Goal: Use online tool/utility: Utilize a website feature to perform a specific function

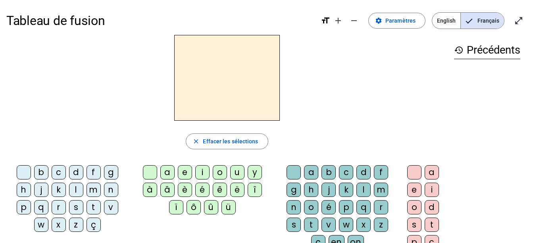
click at [74, 206] on div "s" at bounding box center [76, 207] width 14 height 14
click at [22, 170] on div at bounding box center [24, 172] width 14 height 14
click at [78, 206] on div "s" at bounding box center [76, 207] width 14 height 14
click at [168, 172] on div "a" at bounding box center [167, 172] width 14 height 14
click at [60, 173] on div "c" at bounding box center [59, 172] width 14 height 14
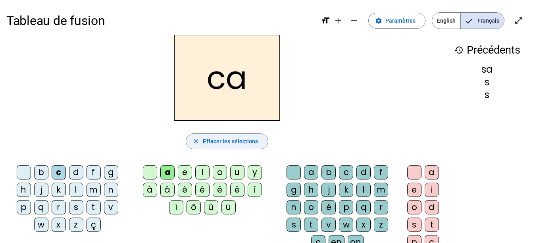
click at [223, 143] on span "Effacer les sélections" at bounding box center [230, 142] width 55 height 10
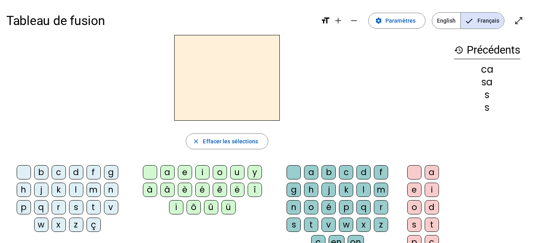
click at [295, 222] on div "s" at bounding box center [294, 225] width 14 height 14
drag, startPoint x: 314, startPoint y: 170, endPoint x: 320, endPoint y: 164, distance: 8.5
click at [320, 164] on div "a b c d f g h j k l m n o é p q r s t v w x z ç en on" at bounding box center [339, 209] width 125 height 94
click at [314, 170] on div "a" at bounding box center [311, 172] width 14 height 14
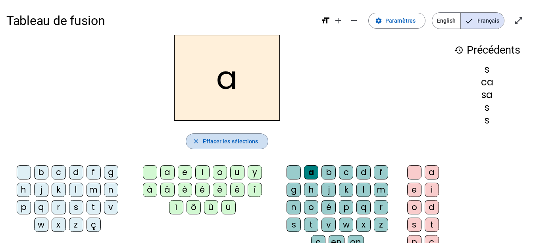
click at [222, 138] on span "Effacer les sélections" at bounding box center [230, 142] width 55 height 10
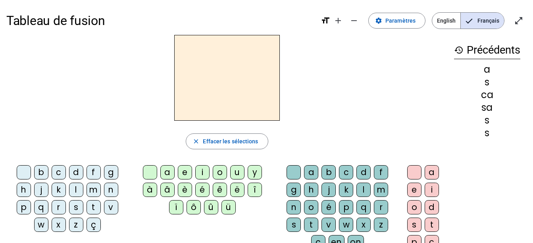
click at [73, 206] on div "s" at bounding box center [76, 207] width 14 height 14
click at [167, 170] on div "a" at bounding box center [167, 172] width 14 height 14
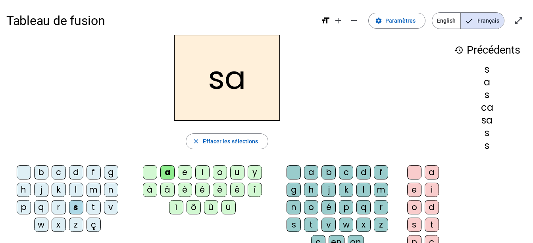
click at [345, 177] on div "c" at bounding box center [346, 172] width 14 height 14
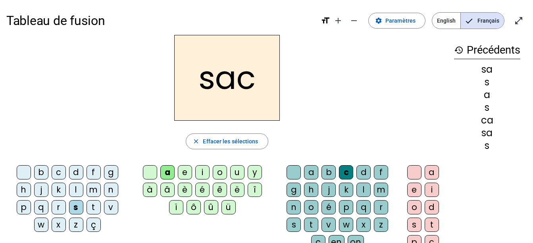
click at [74, 208] on div "s" at bounding box center [76, 207] width 14 height 14
click at [75, 207] on div "s" at bounding box center [76, 207] width 14 height 14
click at [222, 147] on span "button" at bounding box center [226, 141] width 81 height 19
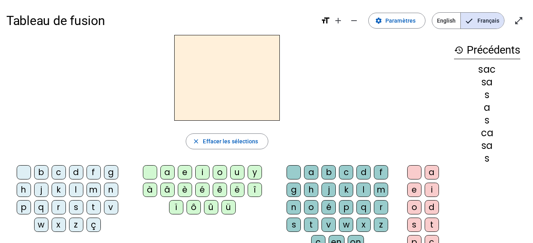
click at [43, 167] on div "b" at bounding box center [41, 172] width 14 height 14
click at [168, 175] on div "a" at bounding box center [167, 172] width 14 height 14
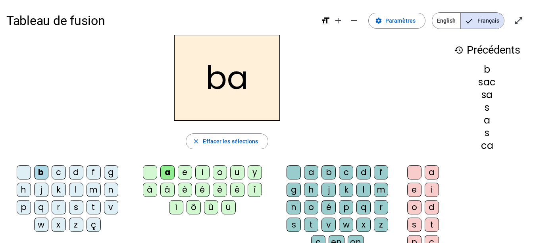
click at [347, 176] on div "c" at bounding box center [346, 172] width 14 height 14
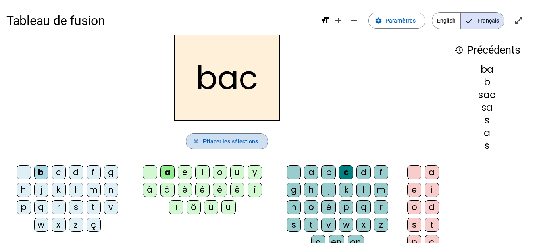
click at [220, 146] on span "Effacer les sélections" at bounding box center [230, 142] width 55 height 10
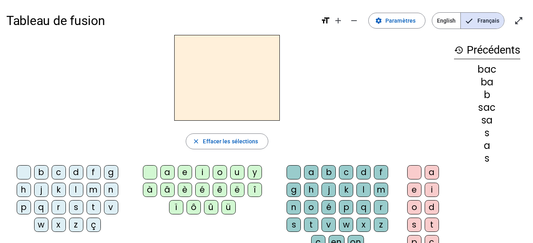
click at [72, 209] on div "s" at bounding box center [76, 207] width 14 height 14
click at [310, 208] on div "o" at bounding box center [311, 207] width 14 height 14
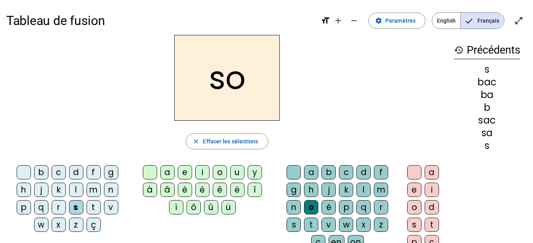
click at [347, 170] on div "c" at bounding box center [346, 172] width 14 height 14
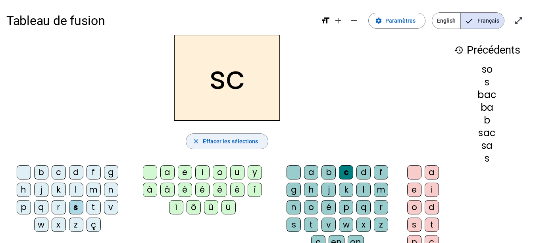
click at [238, 140] on span "Effacer les sélections" at bounding box center [230, 142] width 55 height 10
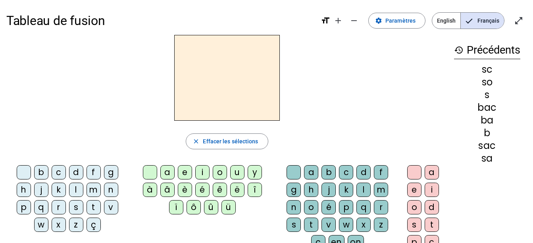
click at [77, 206] on div "s" at bounding box center [76, 207] width 14 height 14
click at [312, 205] on div "o" at bounding box center [311, 207] width 14 height 14
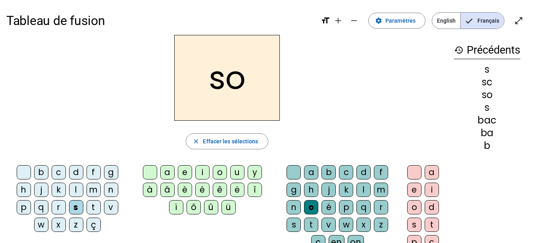
click at [59, 171] on div "c" at bounding box center [59, 172] width 14 height 14
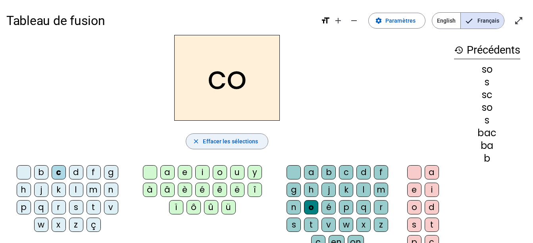
click at [238, 139] on span "Effacer les sélections" at bounding box center [230, 142] width 55 height 10
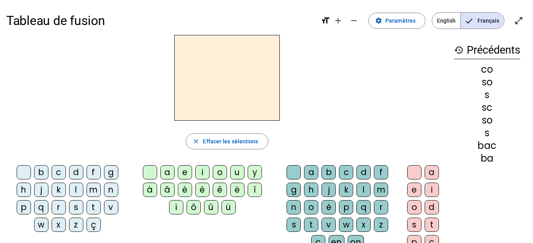
click at [40, 170] on div "b" at bounding box center [41, 172] width 14 height 14
click at [310, 210] on div "o" at bounding box center [311, 207] width 14 height 14
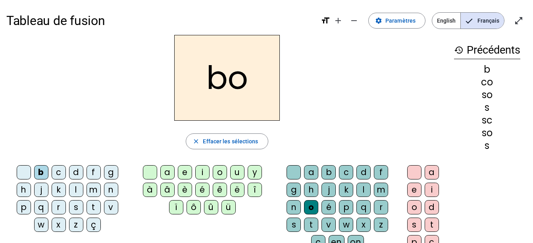
click at [75, 189] on div "l" at bounding box center [76, 190] width 14 height 14
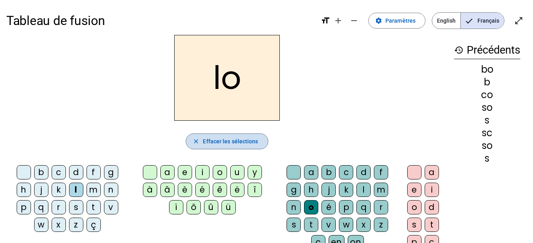
click at [243, 141] on span "Effacer les sélections" at bounding box center [230, 142] width 55 height 10
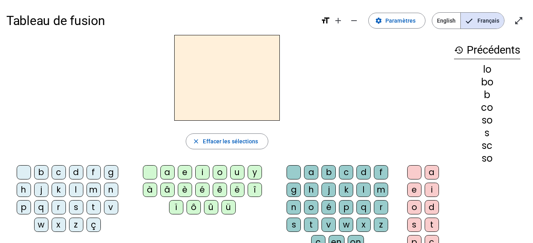
click at [40, 173] on div "b" at bounding box center [41, 172] width 14 height 14
click at [218, 172] on div "o" at bounding box center [220, 172] width 14 height 14
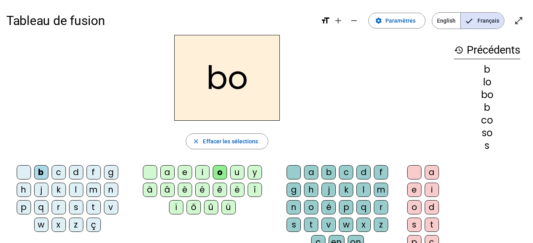
click at [363, 187] on div "l" at bounding box center [364, 190] width 14 height 14
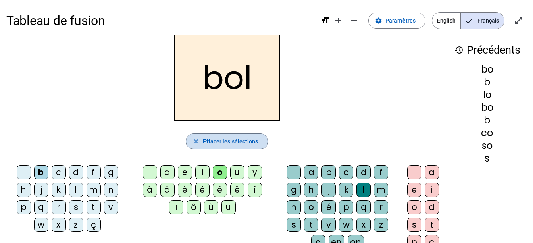
click at [230, 142] on span "Effacer les sélections" at bounding box center [230, 142] width 55 height 10
